Goal: Complete application form

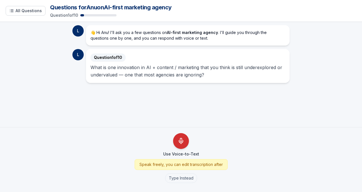
click at [182, 141] on icon "Use Voice-to-Text" at bounding box center [181, 141] width 7 height 7
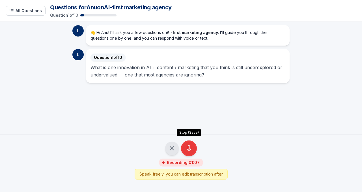
click at [187, 150] on icon "Stop Recording - Save Audio" at bounding box center [189, 148] width 7 height 7
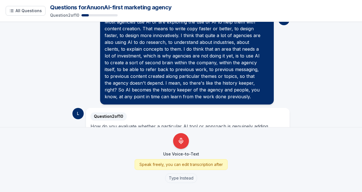
scroll to position [93, 0]
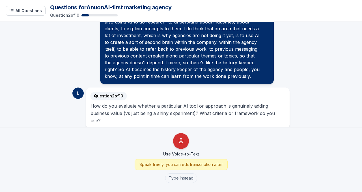
click at [181, 144] on line "Use Voice-to-Text" at bounding box center [181, 143] width 0 height 1
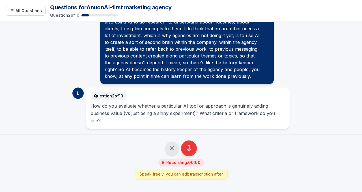
scroll to position [85, 0]
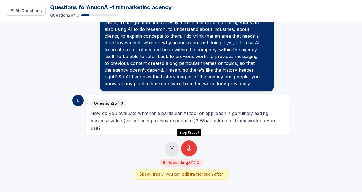
click at [189, 148] on icon "Stop Recording - Save Audio" at bounding box center [189, 148] width 7 height 7
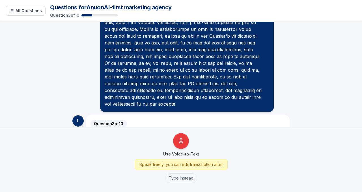
scroll to position [244, 0]
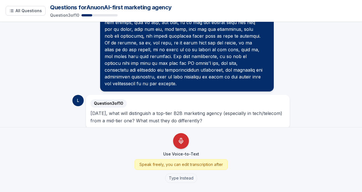
click at [178, 143] on icon "Use Voice-to-Text" at bounding box center [181, 141] width 7 height 7
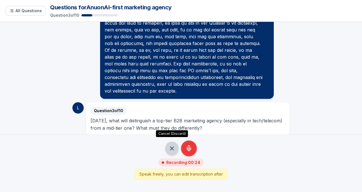
click at [173, 146] on icon "Cancel Recording - Discard Audio" at bounding box center [172, 148] width 7 height 7
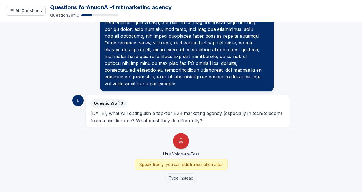
click at [180, 141] on icon "Use Voice-to-Text" at bounding box center [181, 141] width 7 height 7
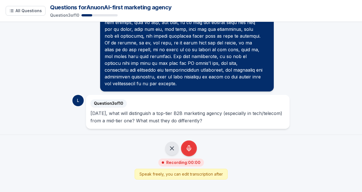
scroll to position [237, 0]
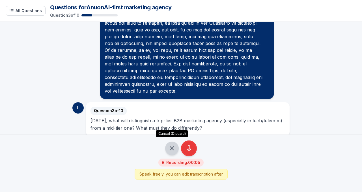
click at [172, 148] on icon "Cancel Recording - Discard Audio" at bounding box center [172, 148] width 7 height 7
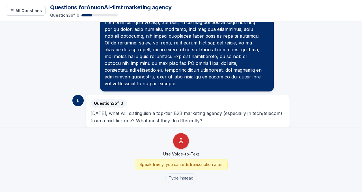
click at [180, 141] on icon "Use Voice-to-Text" at bounding box center [181, 140] width 2 height 4
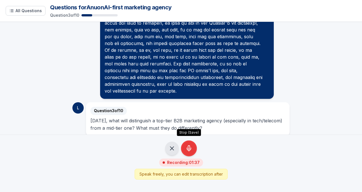
click at [187, 148] on icon "Stop Recording - Save Audio" at bounding box center [189, 149] width 4 height 3
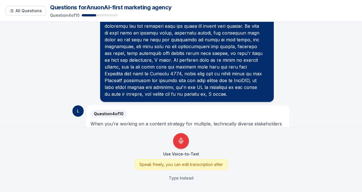
scroll to position [403, 0]
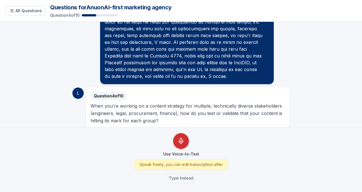
click at [179, 142] on icon "Use Voice-to-Text" at bounding box center [181, 141] width 4 height 3
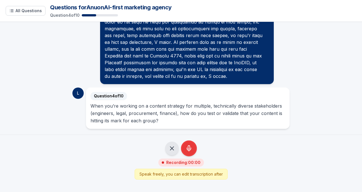
scroll to position [396, 0]
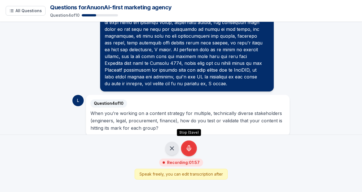
click at [192, 151] on icon "Stop Recording - Save Audio" at bounding box center [189, 148] width 7 height 7
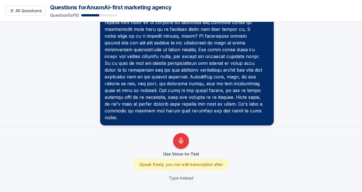
scroll to position [609, 0]
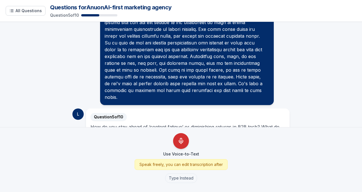
click at [182, 143] on icon "Use Voice-to-Text" at bounding box center [181, 141] width 7 height 7
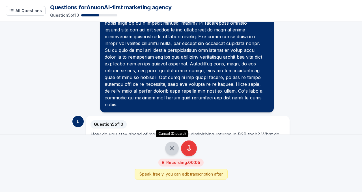
click at [171, 151] on icon "Cancel Recording - Discard Audio" at bounding box center [172, 148] width 7 height 7
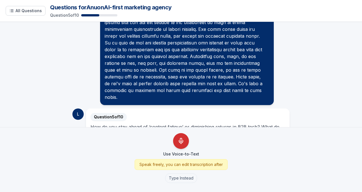
click at [185, 141] on button "Use Voice-to-Text" at bounding box center [181, 141] width 16 height 16
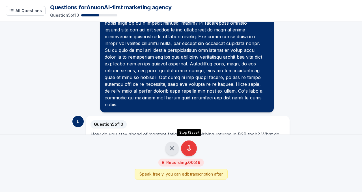
click at [192, 146] on icon "Stop Recording - Save Audio" at bounding box center [189, 148] width 7 height 7
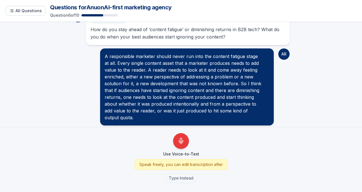
scroll to position [727, 0]
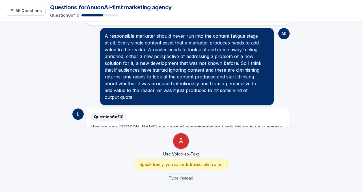
click at [182, 139] on icon "Use Voice-to-Text" at bounding box center [181, 141] width 7 height 7
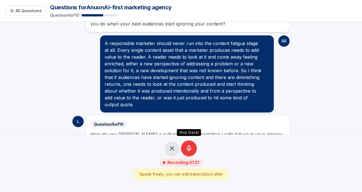
click at [189, 149] on icon "Stop Recording - Save Audio" at bounding box center [189, 148] width 7 height 7
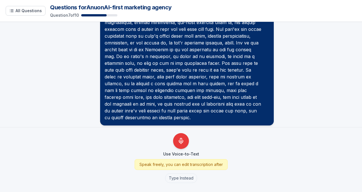
scroll to position [886, 0]
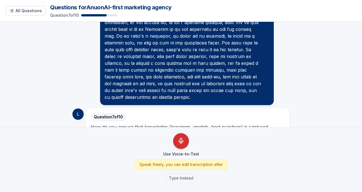
click at [182, 142] on icon "Use Voice-to-Text" at bounding box center [181, 141] width 4 height 3
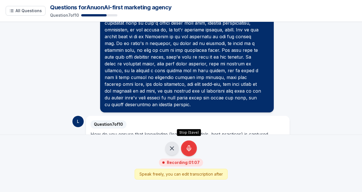
click at [190, 146] on icon "Stop Recording - Save Audio" at bounding box center [189, 147] width 2 height 4
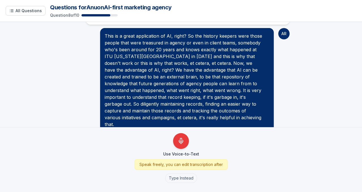
scroll to position [1024, 0]
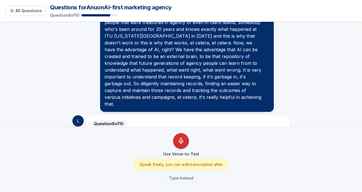
click at [179, 141] on icon "Use Voice-to-Text" at bounding box center [181, 141] width 7 height 7
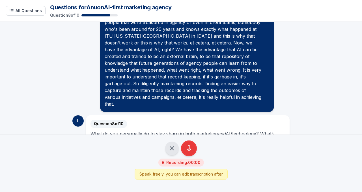
scroll to position [1016, 0]
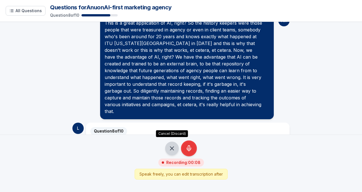
click at [169, 149] on icon "Cancel Recording - Discard Audio" at bounding box center [172, 148] width 7 height 7
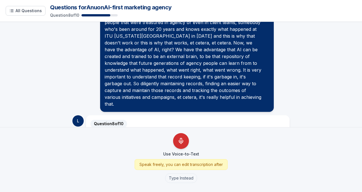
click at [177, 143] on button "Use Voice-to-Text" at bounding box center [181, 141] width 16 height 16
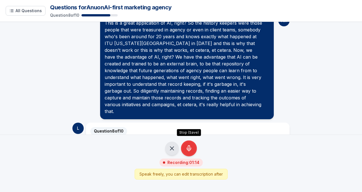
click at [187, 149] on icon "Stop Recording - Save Audio" at bounding box center [189, 149] width 4 height 3
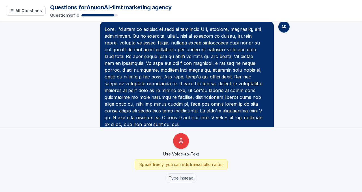
scroll to position [1168, 0]
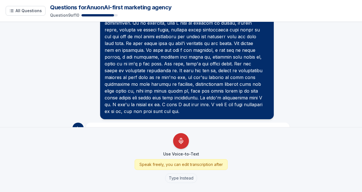
click at [181, 140] on icon "Use Voice-to-Text" at bounding box center [181, 141] width 7 height 7
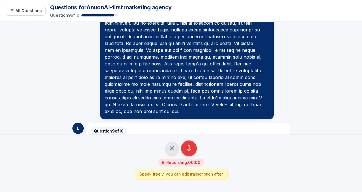
scroll to position [1161, 0]
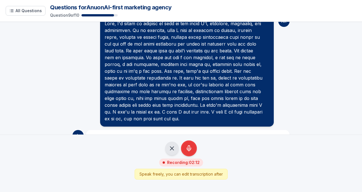
click at [190, 149] on icon "Stop Recording - Save Audio" at bounding box center [189, 148] width 7 height 7
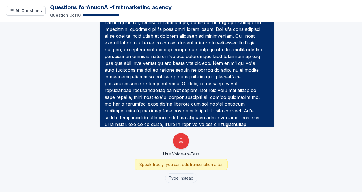
scroll to position [1394, 0]
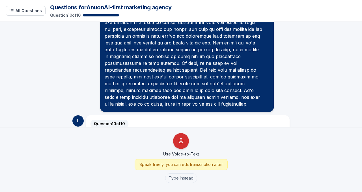
click at [181, 141] on icon "Use Voice-to-Text" at bounding box center [181, 141] width 7 height 7
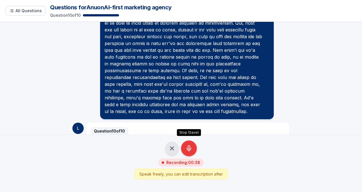
click at [188, 147] on icon "Stop Recording - Save Audio" at bounding box center [189, 147] width 2 height 4
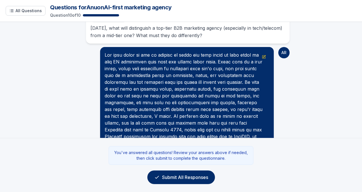
scroll to position [297, 0]
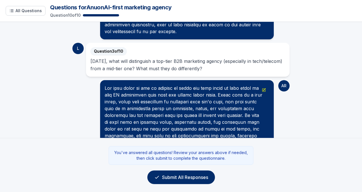
click at [250, 88] on icon "Edit message" at bounding box center [264, 89] width 2 height 2
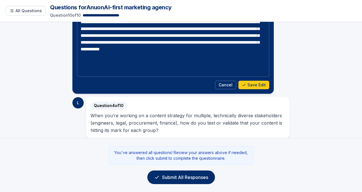
scroll to position [408, 0]
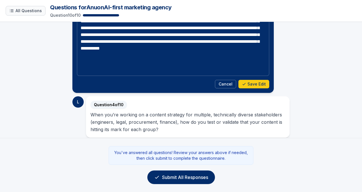
click at [16, 12] on span "All Questions" at bounding box center [29, 11] width 26 height 6
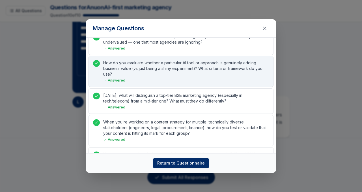
scroll to position [10, 0]
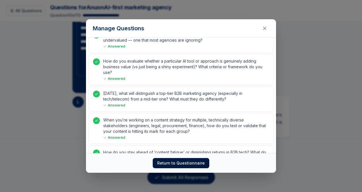
click at [169, 164] on button "Return to Questionnaire" at bounding box center [181, 163] width 57 height 10
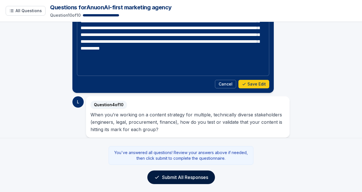
click at [189, 164] on button "Submit All Responses" at bounding box center [181, 177] width 68 height 14
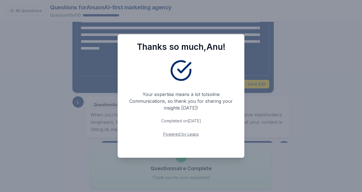
scroll to position [1470, 0]
